Goal: Task Accomplishment & Management: Use online tool/utility

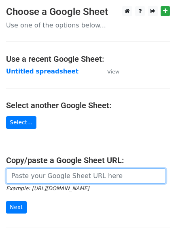
click at [15, 174] on input "url" at bounding box center [86, 176] width 160 height 15
paste input "https://docs.google.com/spreadsheets/d/1BTJMEKwxUn02gJjA4riOh0NeDGWdyvqDREc3gfd…"
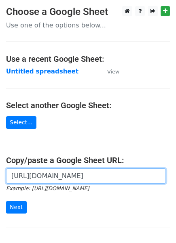
scroll to position [0, 243]
type input "https://docs.google.com/spreadsheets/d/1BTJMEKwxUn02gJjA4riOh0NeDGWdyvqDREc3gfd…"
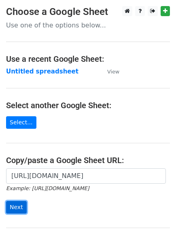
scroll to position [0, 0]
click at [9, 207] on input "Next" at bounding box center [16, 207] width 21 height 13
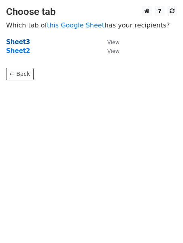
click at [20, 42] on strong "Sheet3" at bounding box center [18, 41] width 24 height 7
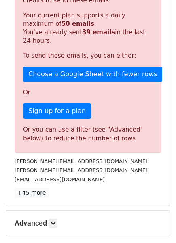
scroll to position [161, 0]
